Goal: Information Seeking & Learning: Compare options

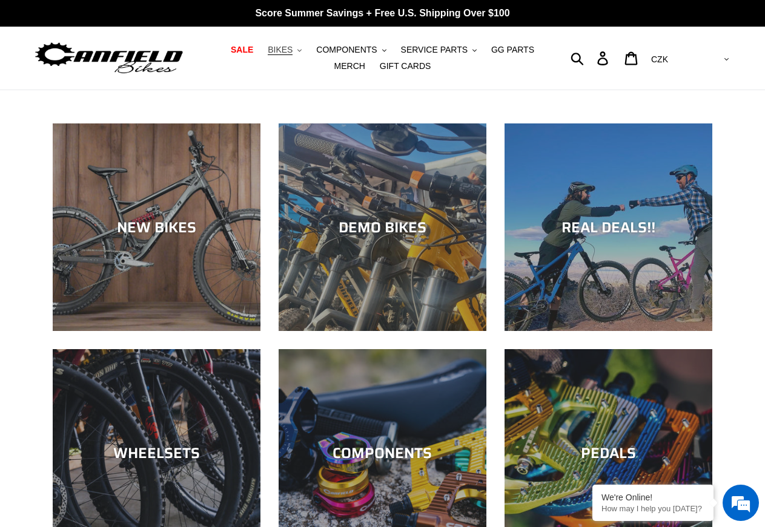
click at [279, 51] on span "BIKES" at bounding box center [280, 50] width 25 height 10
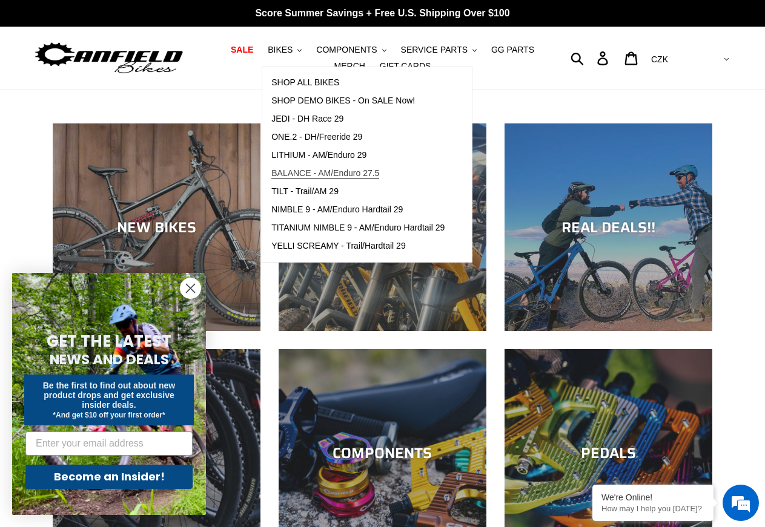
click at [328, 174] on span "BALANCE - AM/Enduro 27.5" at bounding box center [325, 173] width 108 height 10
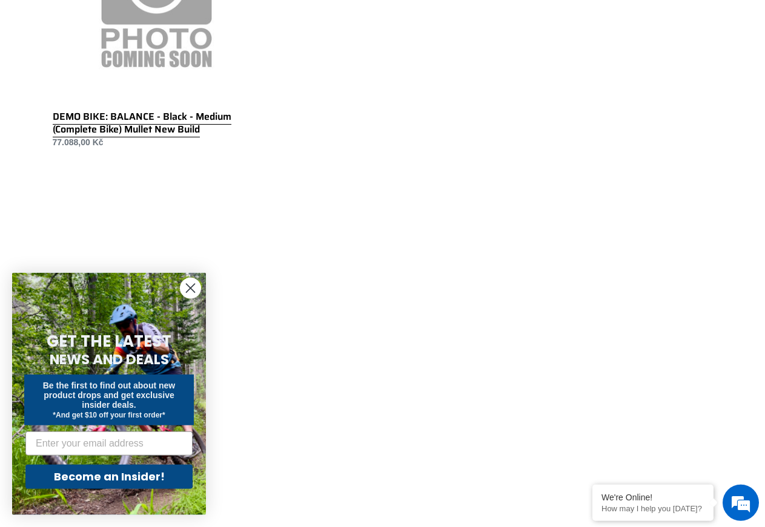
scroll to position [1050, 0]
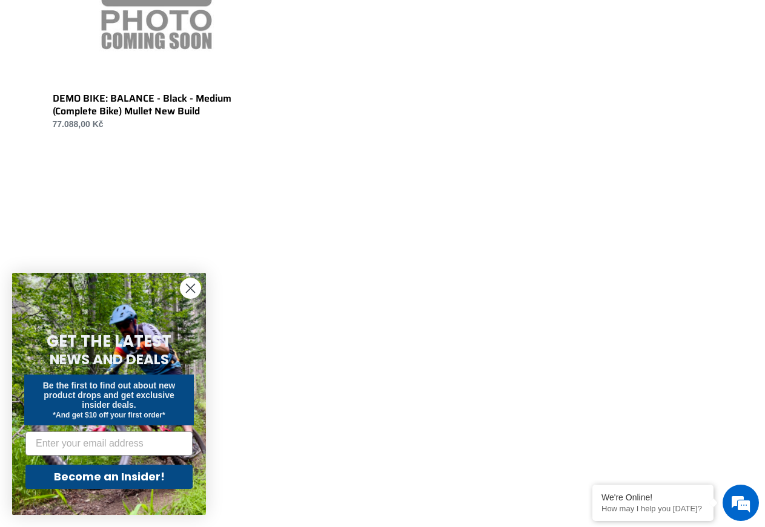
click at [194, 284] on circle "Close dialog" at bounding box center [190, 289] width 20 height 20
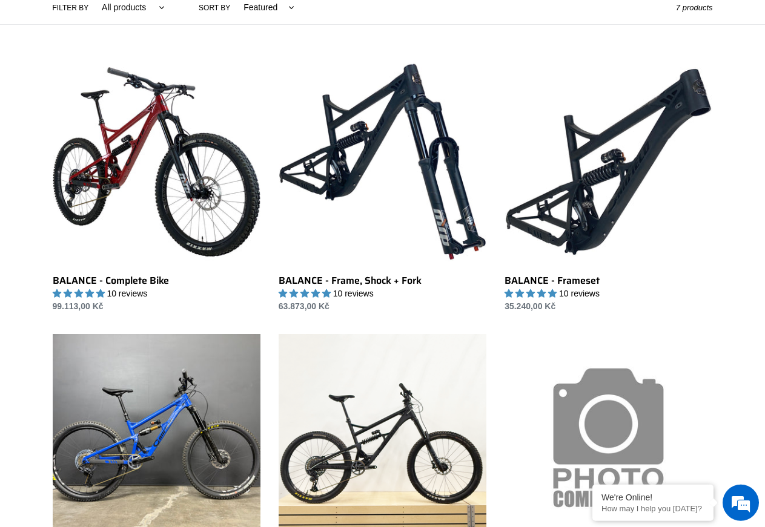
scroll to position [185, 0]
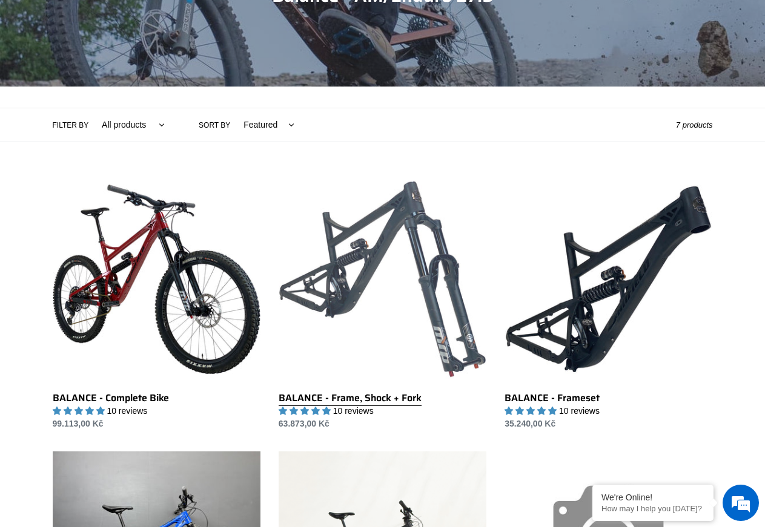
click at [366, 398] on link "BALANCE - Frame, Shock + Fork" at bounding box center [383, 303] width 208 height 255
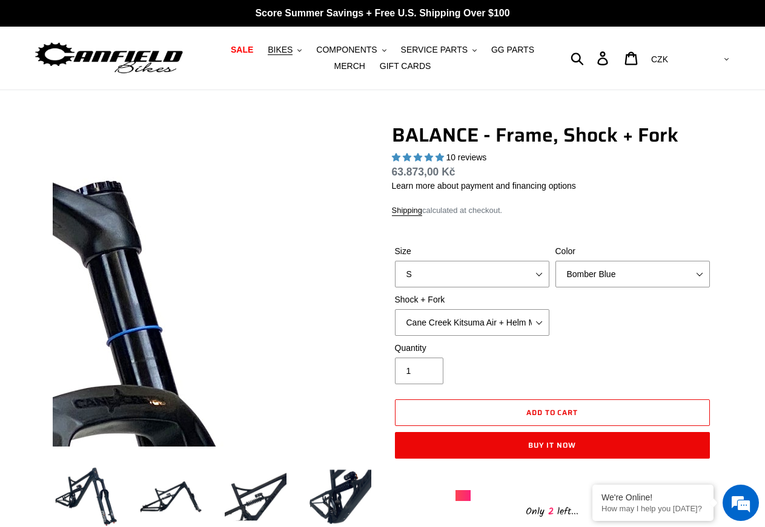
select select "highest-rating"
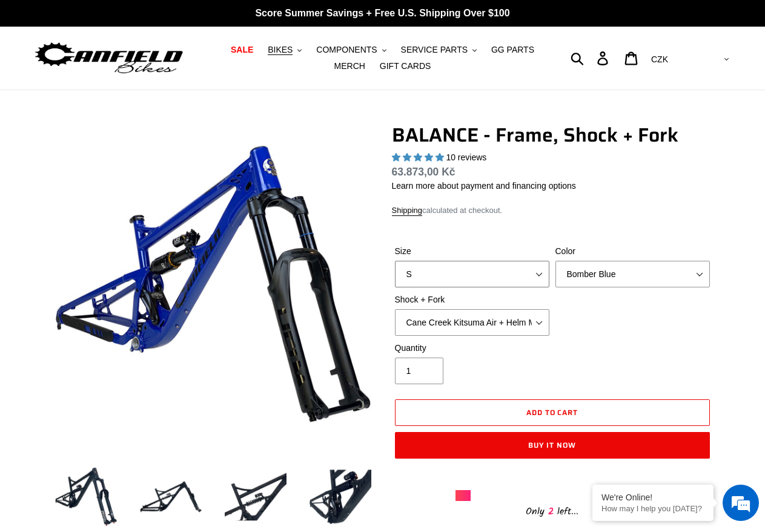
select select "M"
click option "M" at bounding box center [0, 0] width 0 height 0
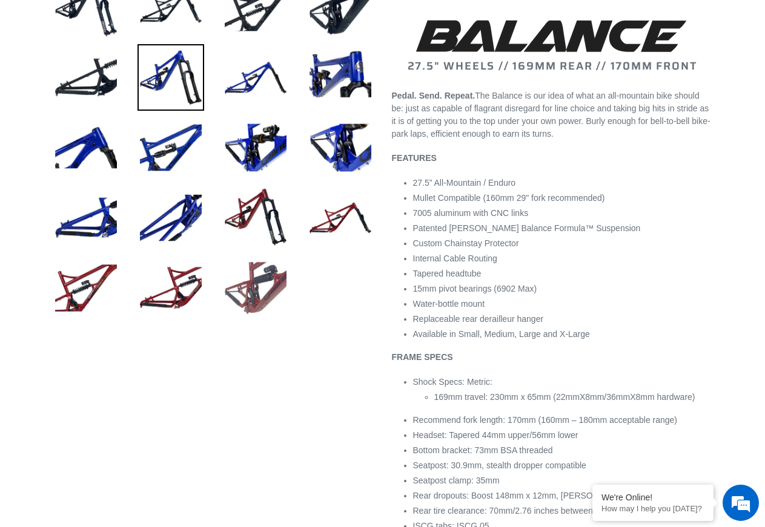
scroll to position [494, 0]
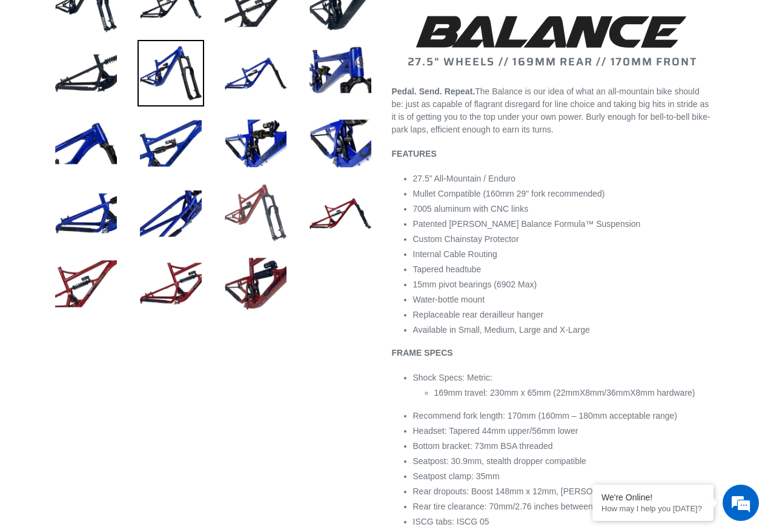
click at [252, 205] on img at bounding box center [255, 213] width 67 height 67
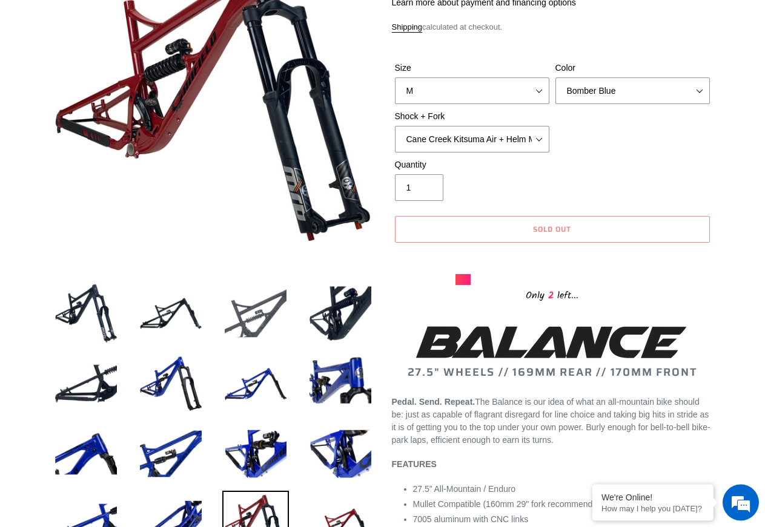
scroll to position [62, 0]
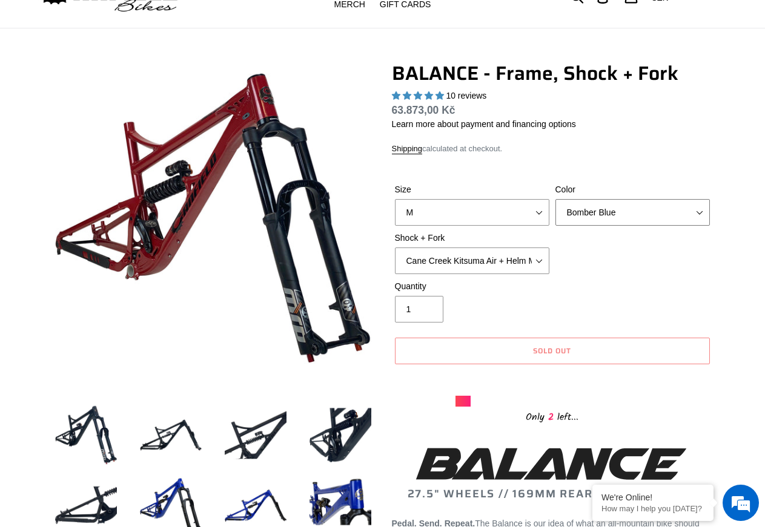
click at [699, 210] on select "Bomber Blue Goat's Blood Stealth Black" at bounding box center [632, 212] width 154 height 27
select select "Goat's Blood"
click option "Goat's Blood" at bounding box center [0, 0] width 0 height 0
click at [395, 248] on select "Cane Creek Kitsuma Air + Helm MKII 27.5 170mm Fox Float X2 or DHX2 + Fox Float …" at bounding box center [472, 261] width 154 height 27
select select "RockShox Vivid ULT + RockShox Lyrik Ultimate 170mm 27.5 (red)"
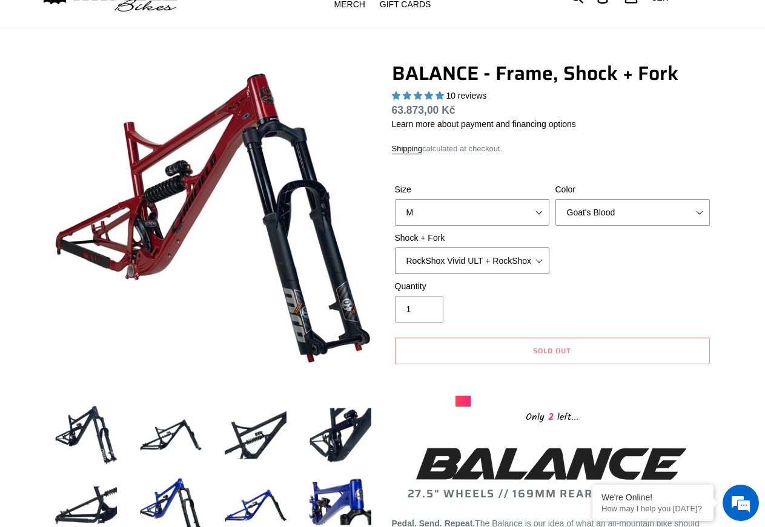
click option "RockShox Vivid ULT + RockShox Lyrik Ultimate 170mm 27.5 (red)" at bounding box center [0, 0] width 0 height 0
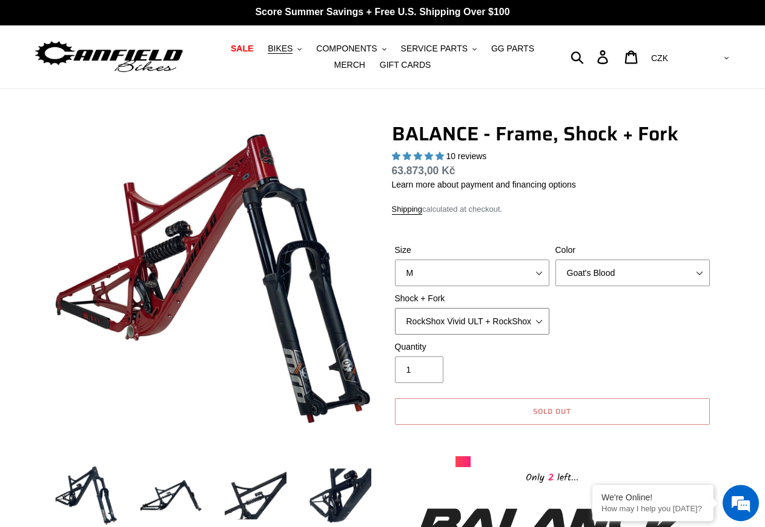
scroll to position [0, 0]
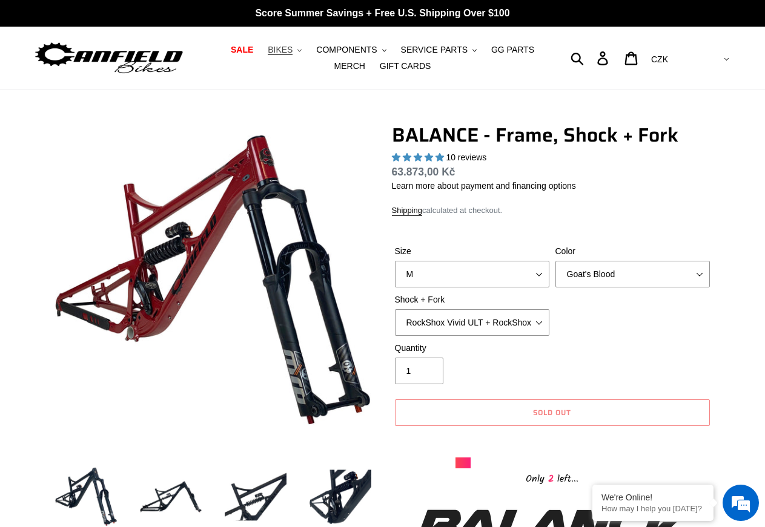
click at [275, 51] on span "BIKES" at bounding box center [280, 50] width 25 height 10
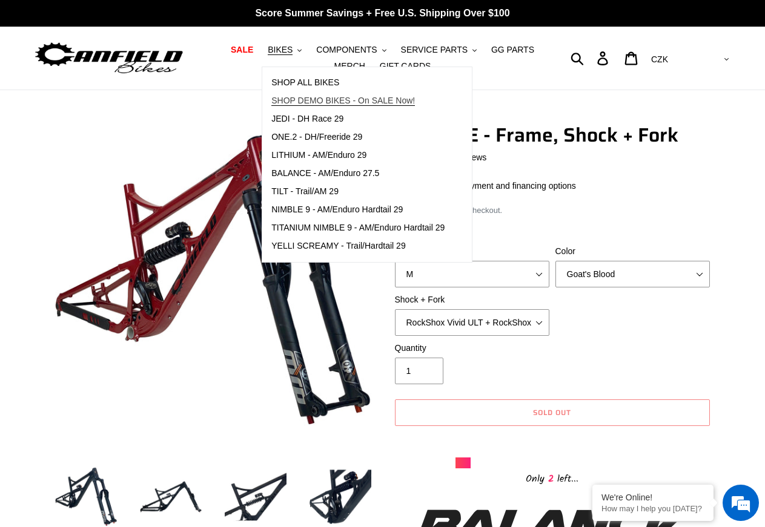
click at [297, 101] on span "SHOP DEMO BIKES - On SALE Now!" at bounding box center [343, 101] width 144 height 10
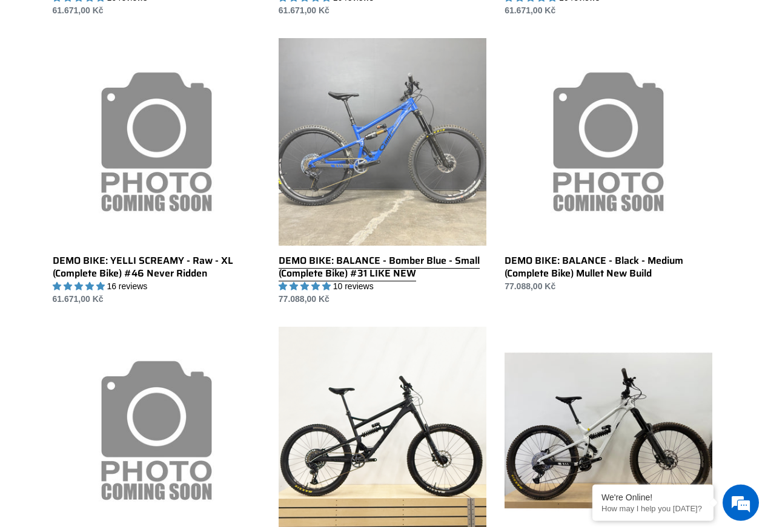
scroll to position [741, 0]
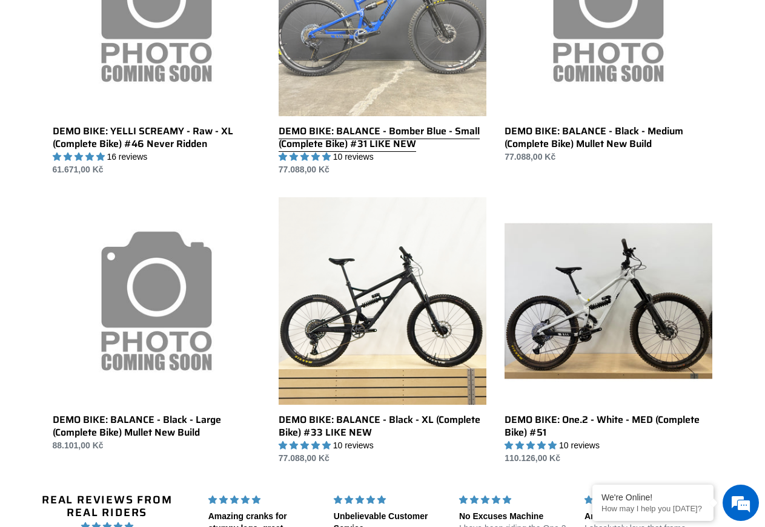
click at [396, 130] on link "DEMO BIKE: BALANCE - Bomber Blue - Small (Complete Bike) #31 LIKE NEW" at bounding box center [383, 43] width 208 height 268
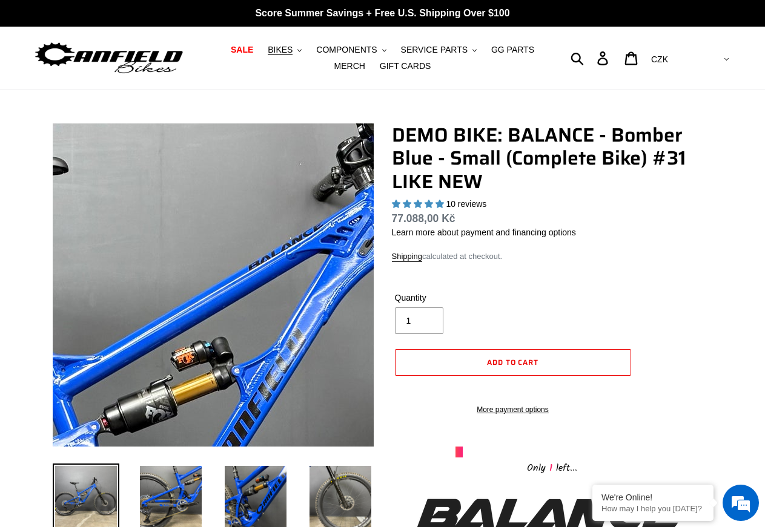
select select "highest-rating"
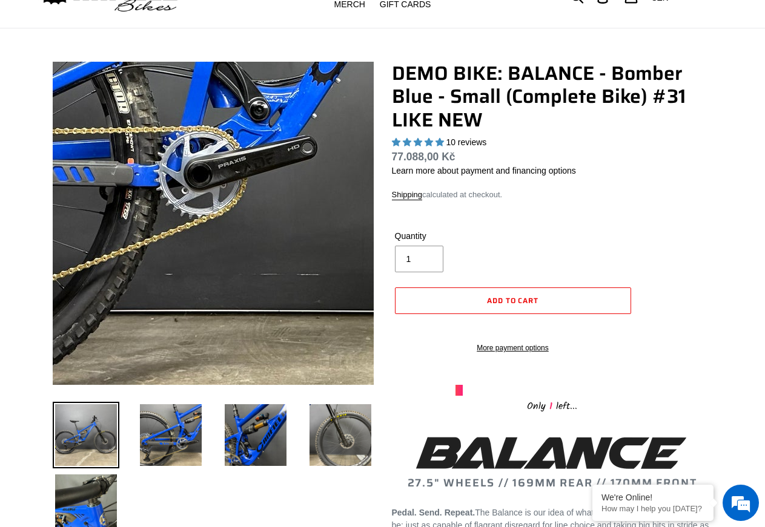
click at [172, 292] on img at bounding box center [330, 30] width 1240 height 1240
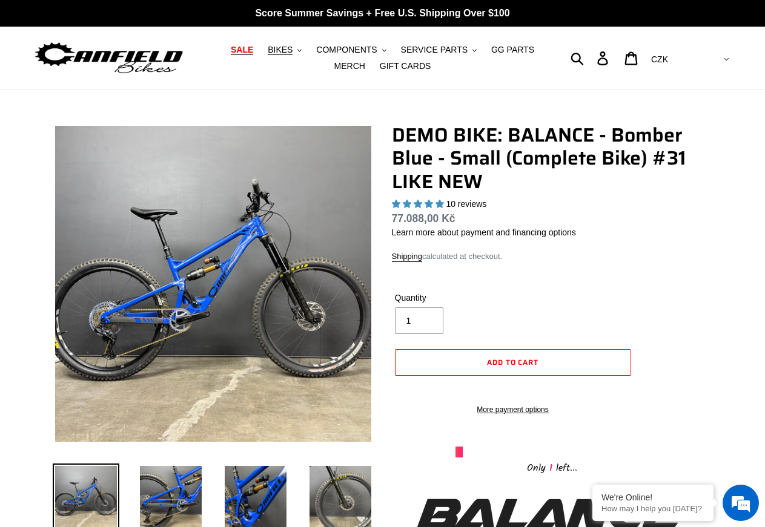
click at [232, 51] on span "SALE" at bounding box center [242, 50] width 22 height 10
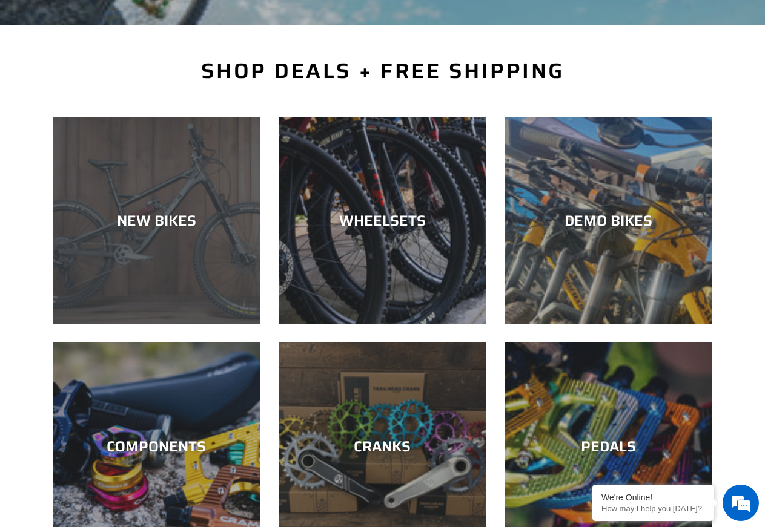
scroll to position [247, 0]
click at [148, 218] on div "NEW BIKES" at bounding box center [157, 221] width 208 height 18
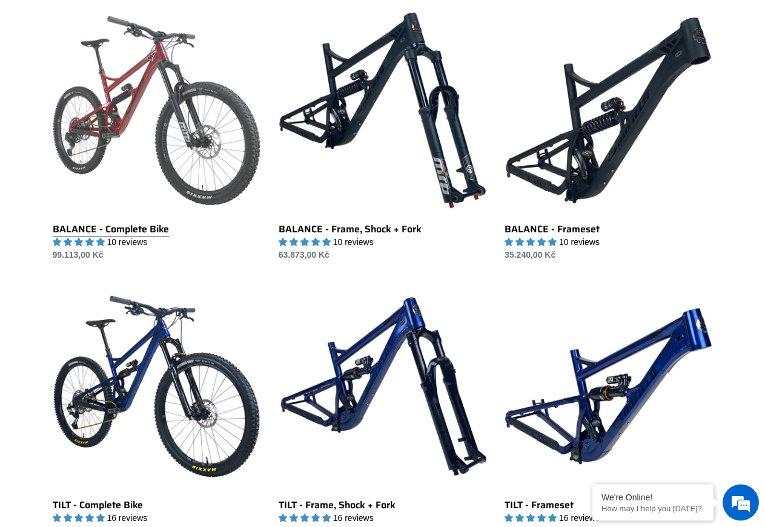
scroll to position [1174, 0]
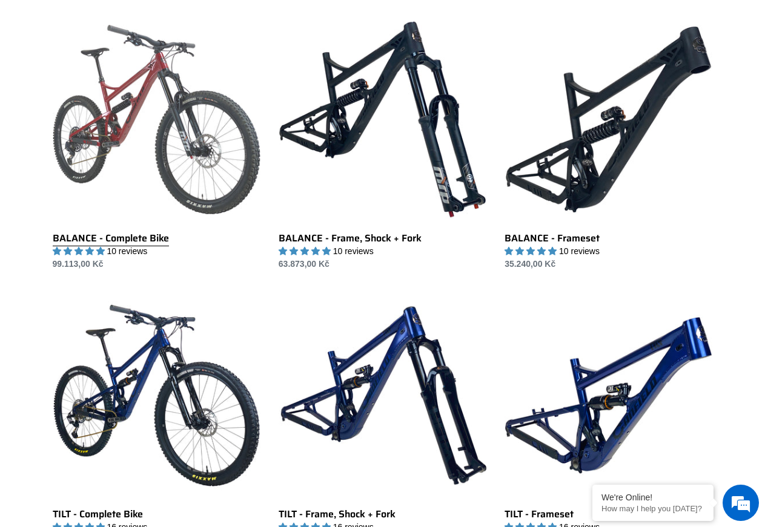
click at [148, 231] on link "BALANCE - Complete Bike" at bounding box center [157, 143] width 208 height 255
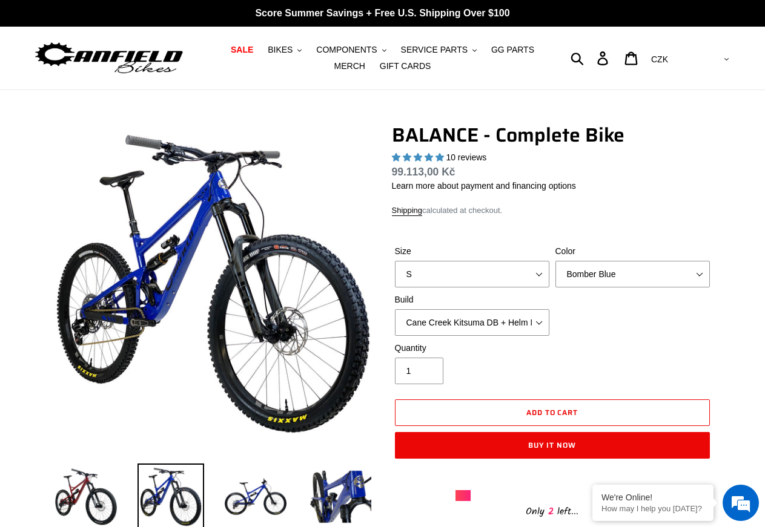
select select "highest-rating"
click at [395, 261] on select "S M L XL" at bounding box center [472, 274] width 154 height 27
select select "M"
click option "M" at bounding box center [0, 0] width 0 height 0
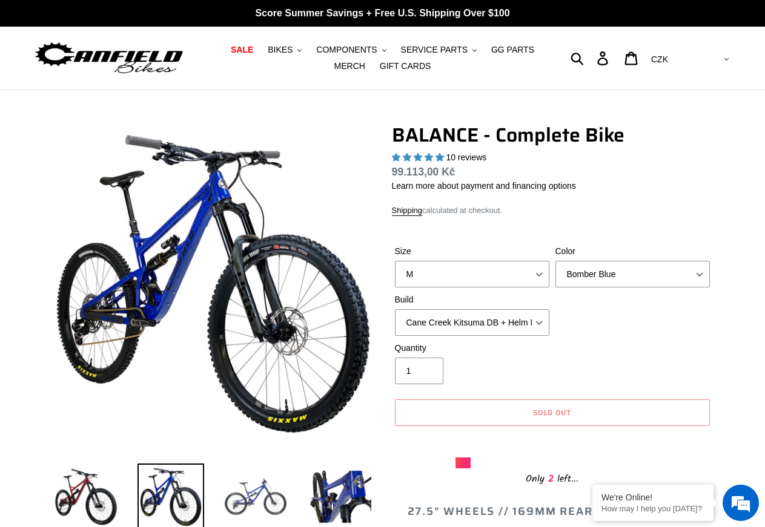
click at [254, 500] on img at bounding box center [255, 497] width 67 height 67
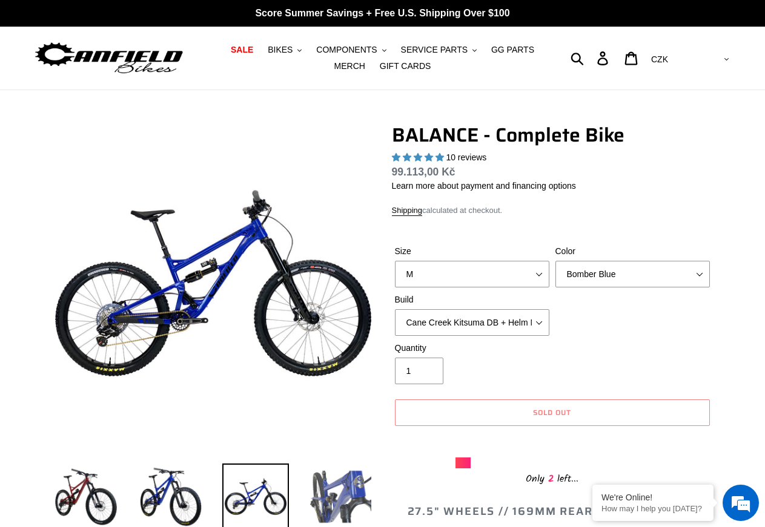
click at [340, 493] on img at bounding box center [340, 497] width 67 height 67
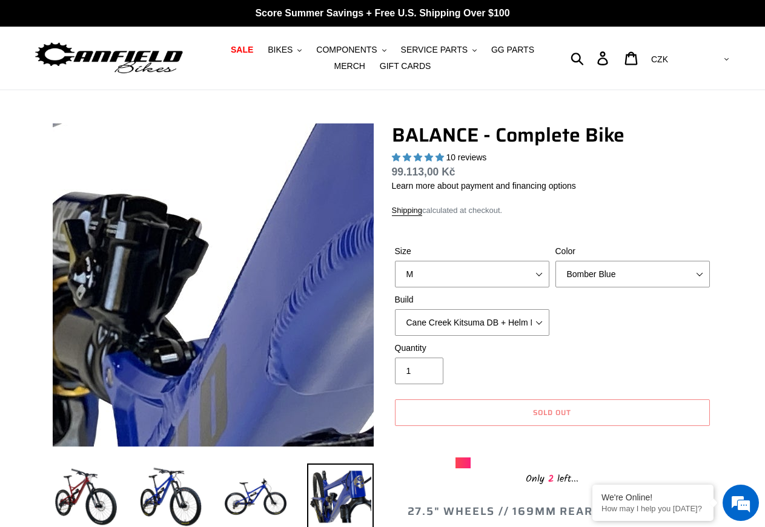
click at [194, 289] on img at bounding box center [266, 277] width 1240 height 1240
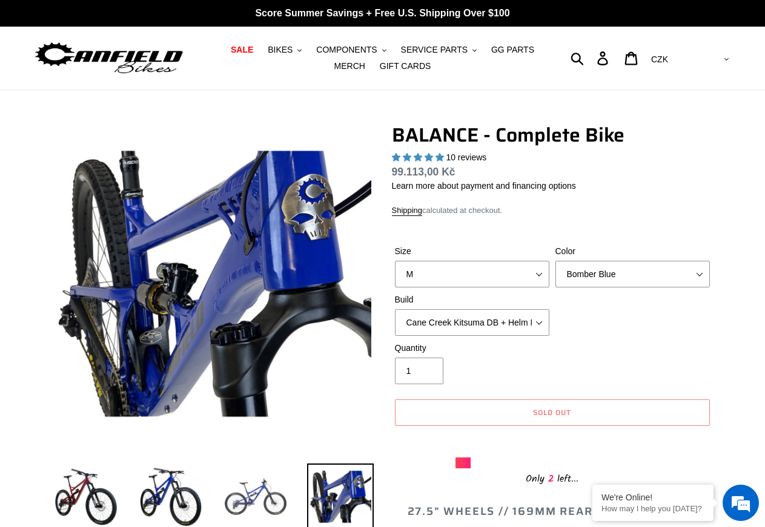
click at [236, 506] on img at bounding box center [255, 497] width 67 height 67
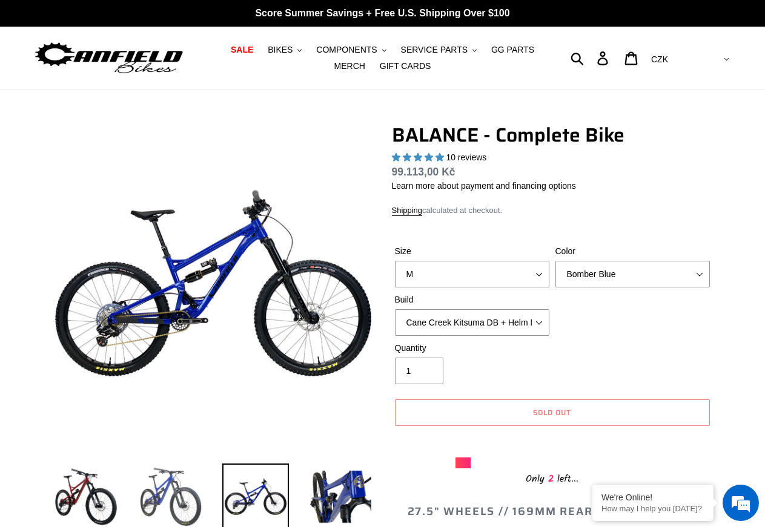
click at [184, 514] on img at bounding box center [170, 497] width 67 height 67
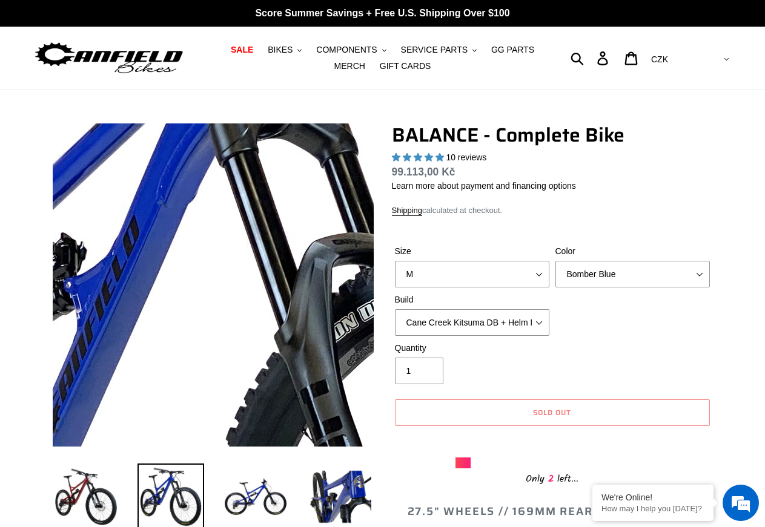
click at [212, 236] on img at bounding box center [217, 426] width 1240 height 1240
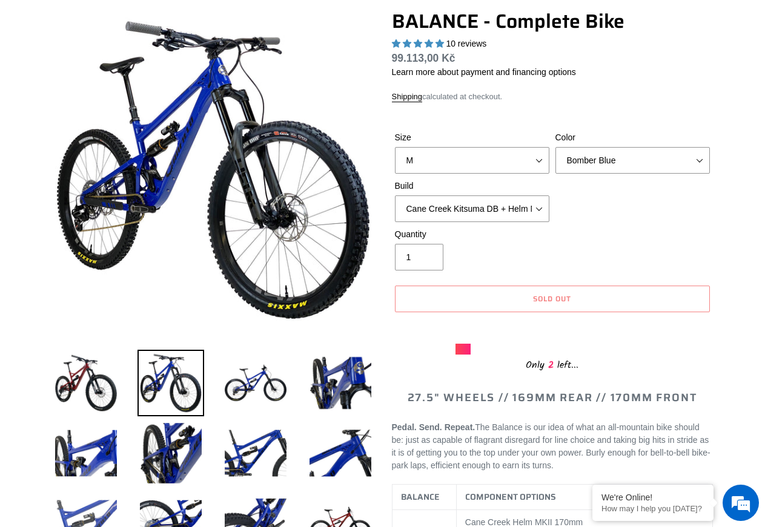
scroll to position [124, 0]
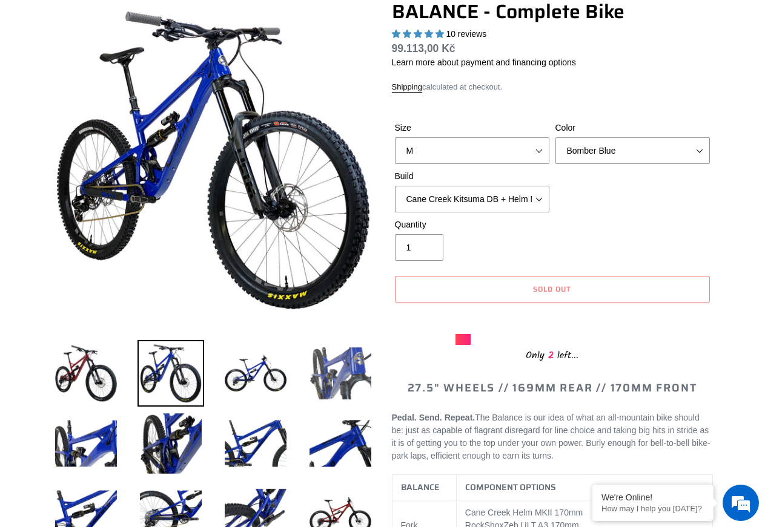
click at [326, 383] on img at bounding box center [340, 373] width 67 height 67
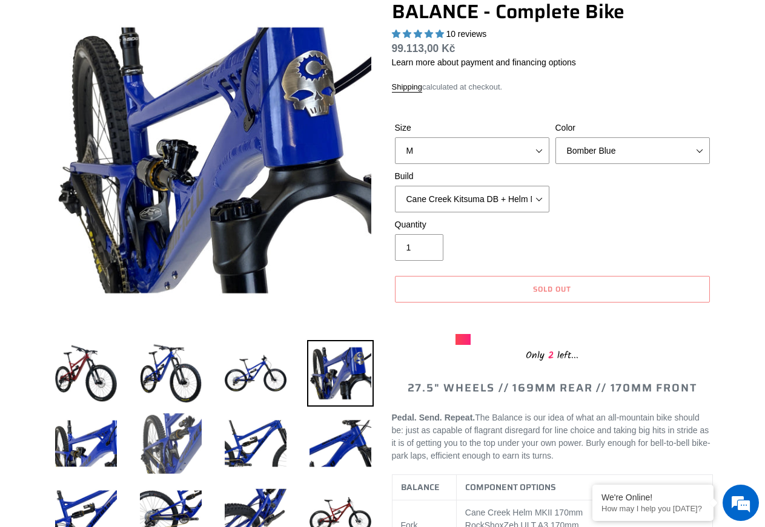
click at [142, 442] on img at bounding box center [170, 444] width 67 height 67
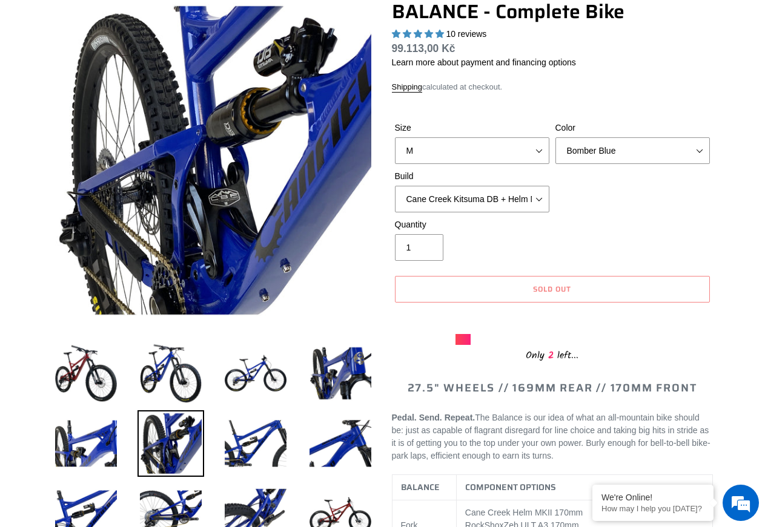
click at [172, 437] on img at bounding box center [170, 444] width 67 height 67
click at [264, 440] on img at bounding box center [255, 444] width 67 height 67
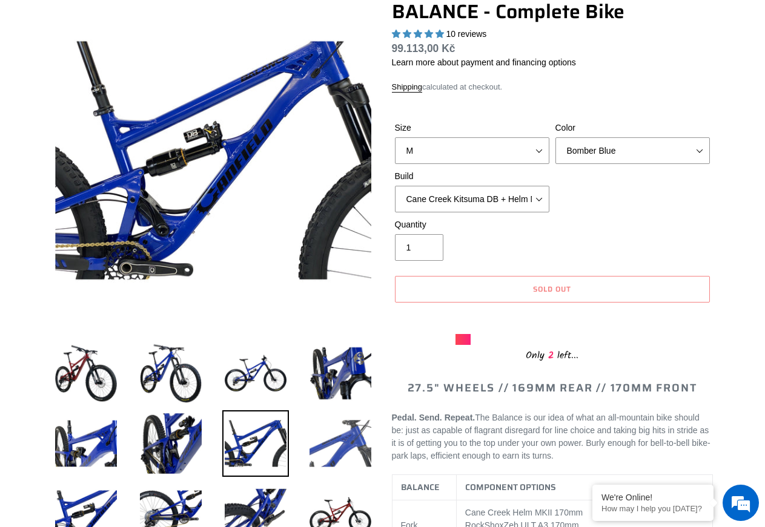
click at [340, 453] on img at bounding box center [340, 444] width 67 height 67
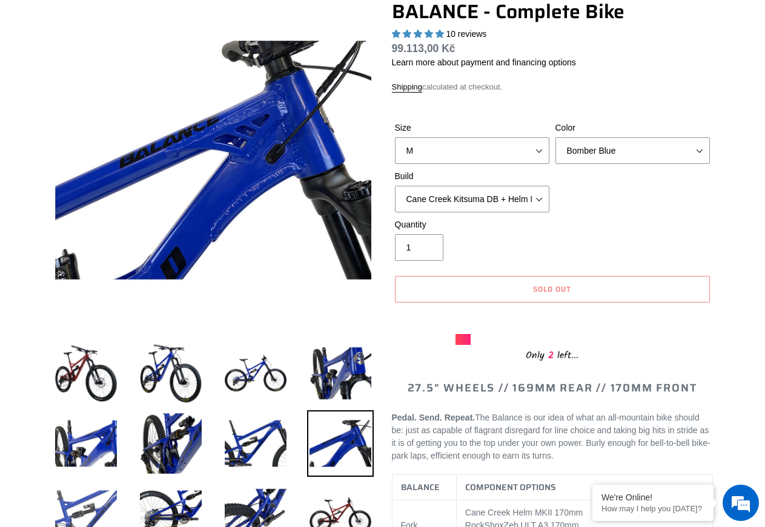
click at [113, 494] on img at bounding box center [86, 514] width 67 height 67
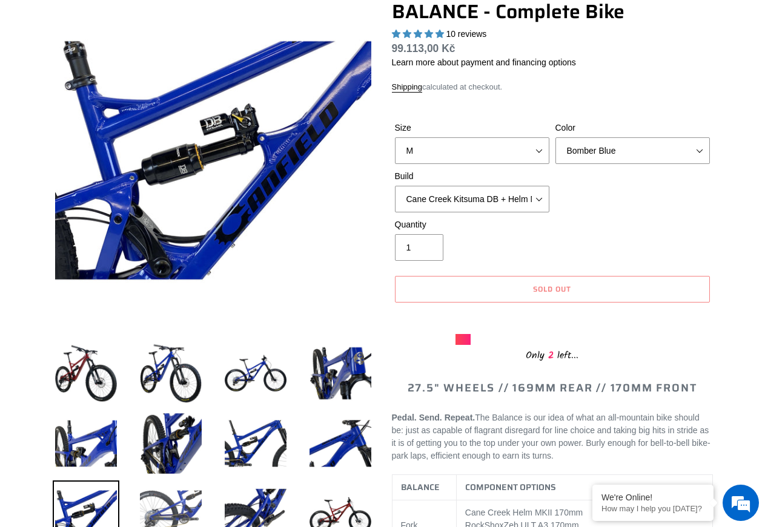
click at [163, 500] on img at bounding box center [170, 514] width 67 height 67
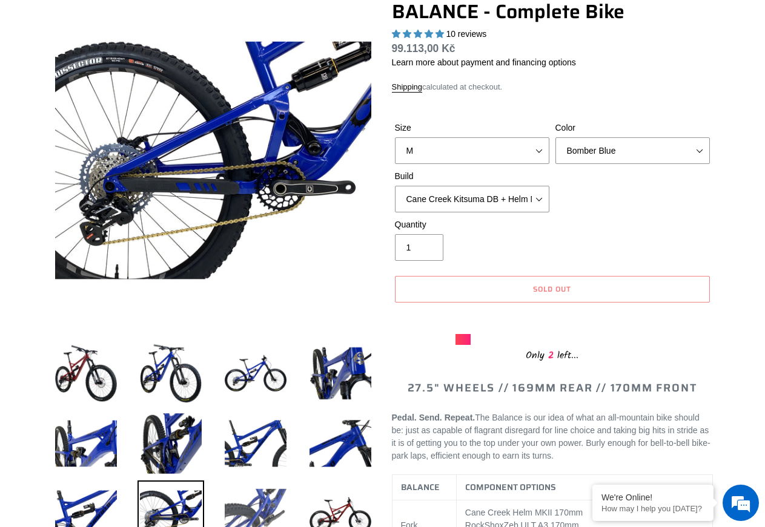
click at [262, 507] on img at bounding box center [255, 514] width 67 height 67
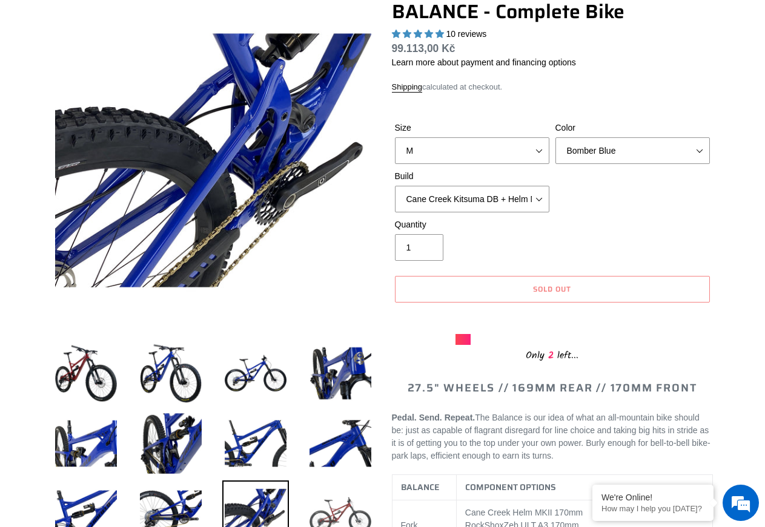
click at [317, 503] on img at bounding box center [340, 514] width 67 height 67
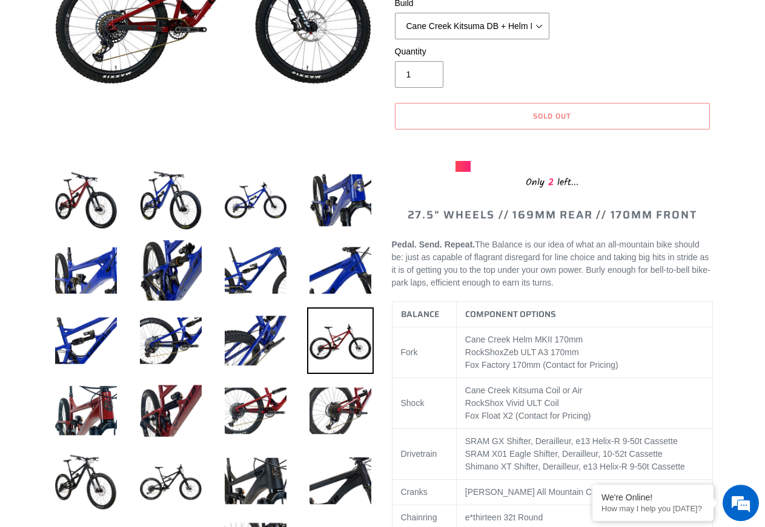
scroll to position [309, 0]
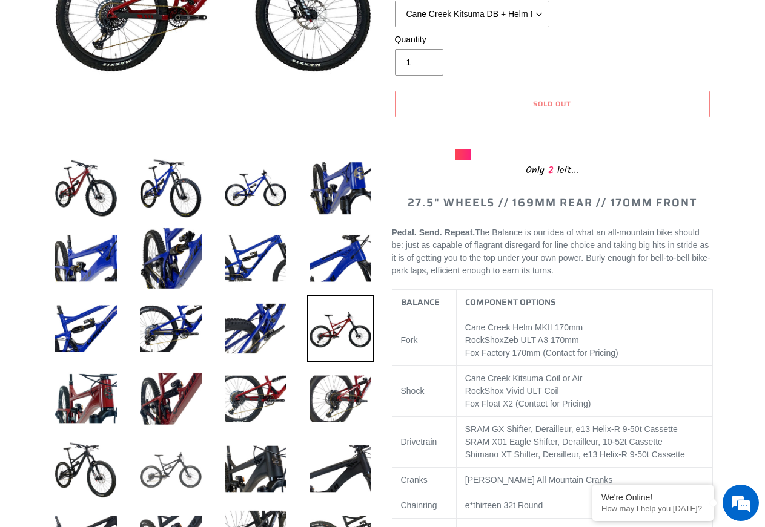
click at [184, 482] on img at bounding box center [170, 469] width 67 height 67
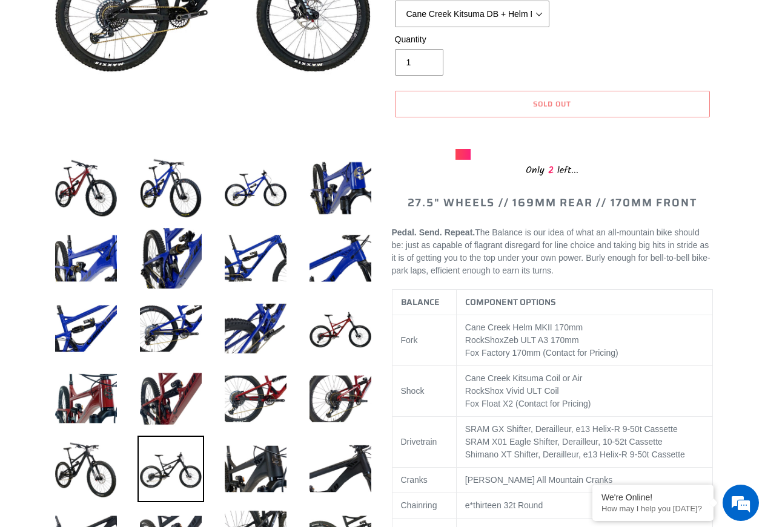
scroll to position [124, 0]
